Goal: Check status: Check status

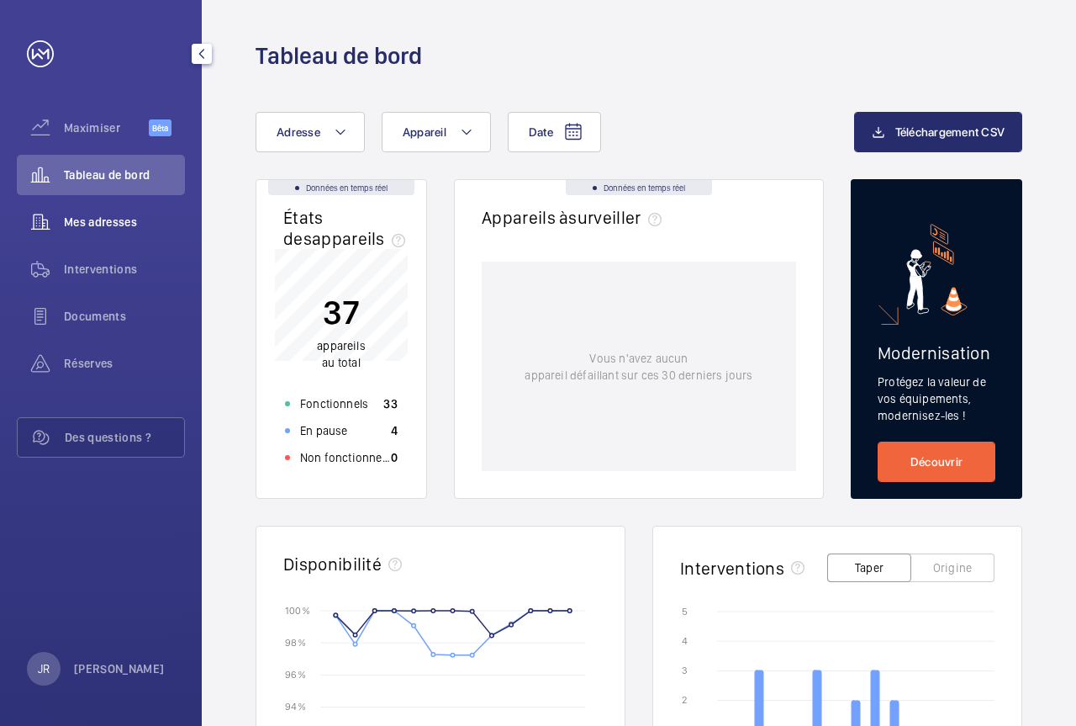
click at [124, 230] on div "Mes adresses" at bounding box center [101, 222] width 168 height 40
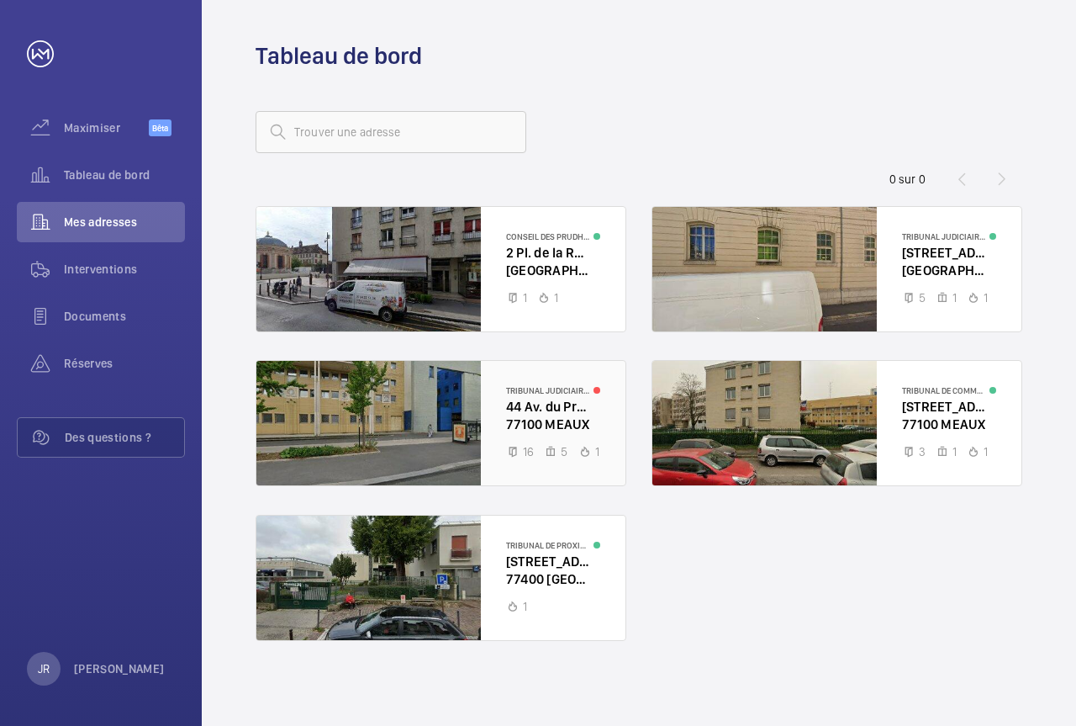
click at [553, 414] on div at bounding box center [440, 423] width 369 height 124
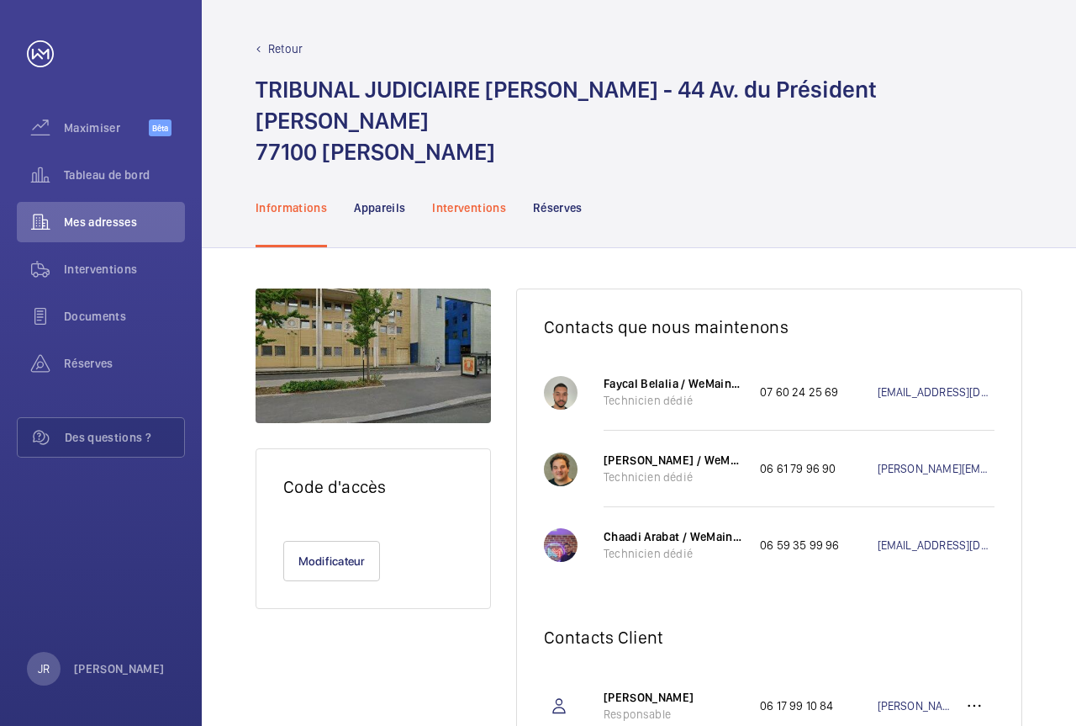
click at [479, 199] on p "Interventions" at bounding box center [469, 207] width 74 height 17
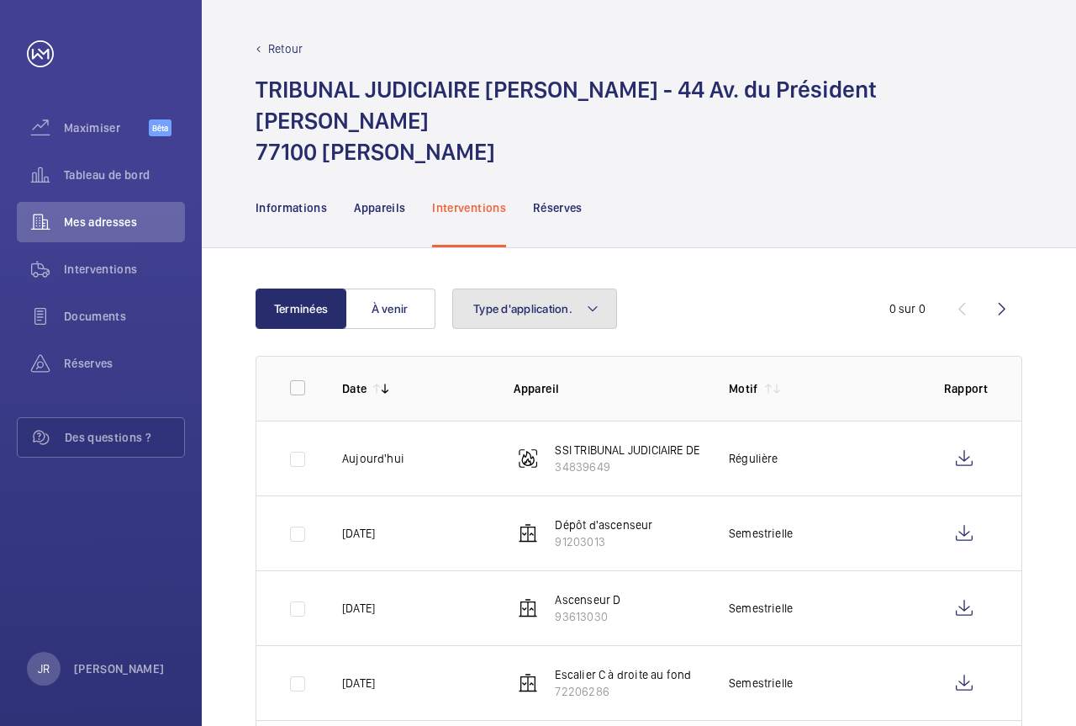
click at [574, 288] on button "Type d'application." at bounding box center [534, 308] width 165 height 40
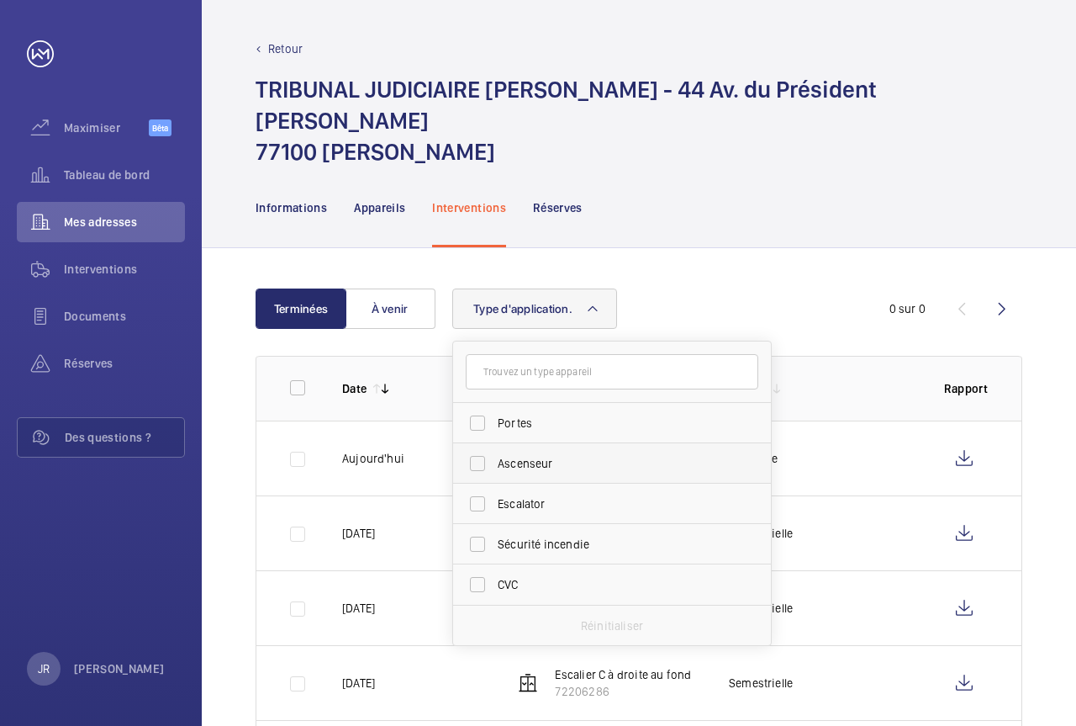
click at [569, 455] on span "Ascenseur" at bounding box center [613, 463] width 231 height 17
click at [494, 447] on input "Ascenseur" at bounding box center [478, 464] width 34 height 34
checkbox input "true"
click at [729, 176] on div "Informations Appareils Interventions Réserves" at bounding box center [639, 207] width 767 height 80
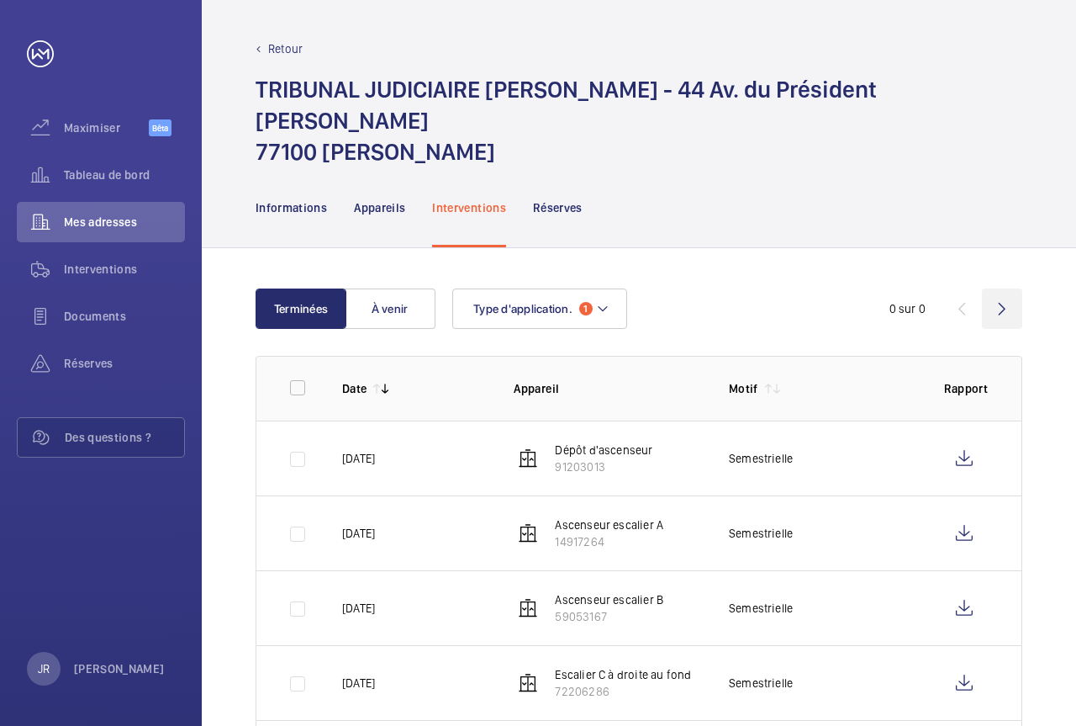
click at [1004, 288] on wm-front-icon-button at bounding box center [1002, 308] width 40 height 40
click at [1003, 288] on wm-front-icon-button at bounding box center [1002, 308] width 40 height 40
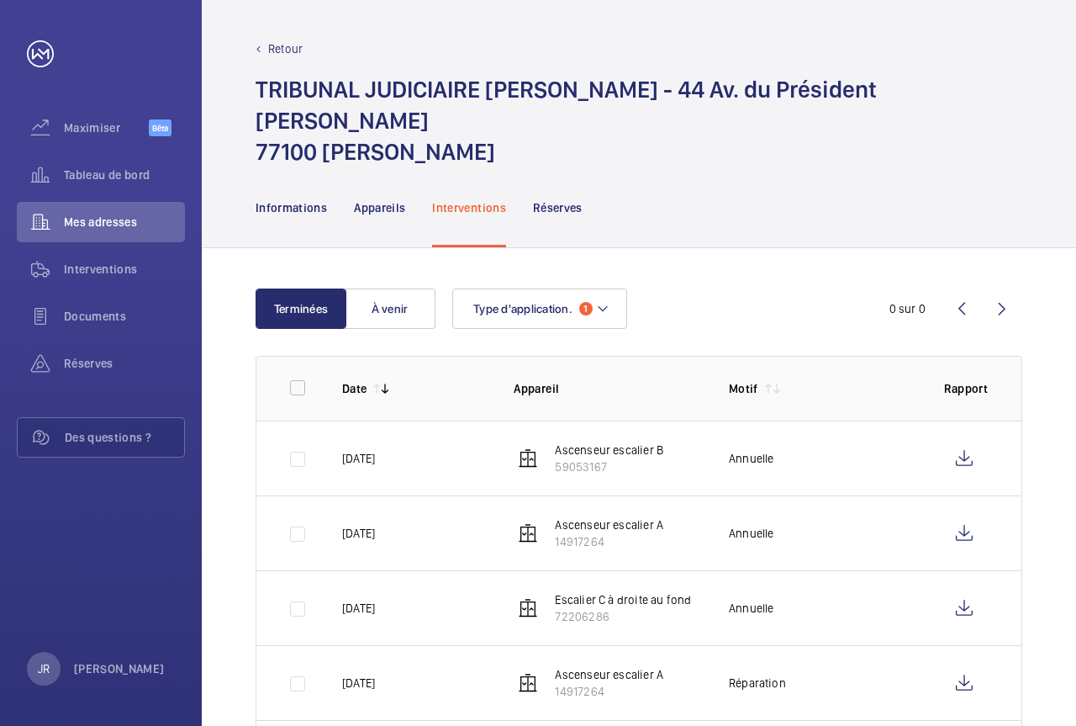
click at [1003, 288] on wm-front-icon-button at bounding box center [1002, 308] width 40 height 40
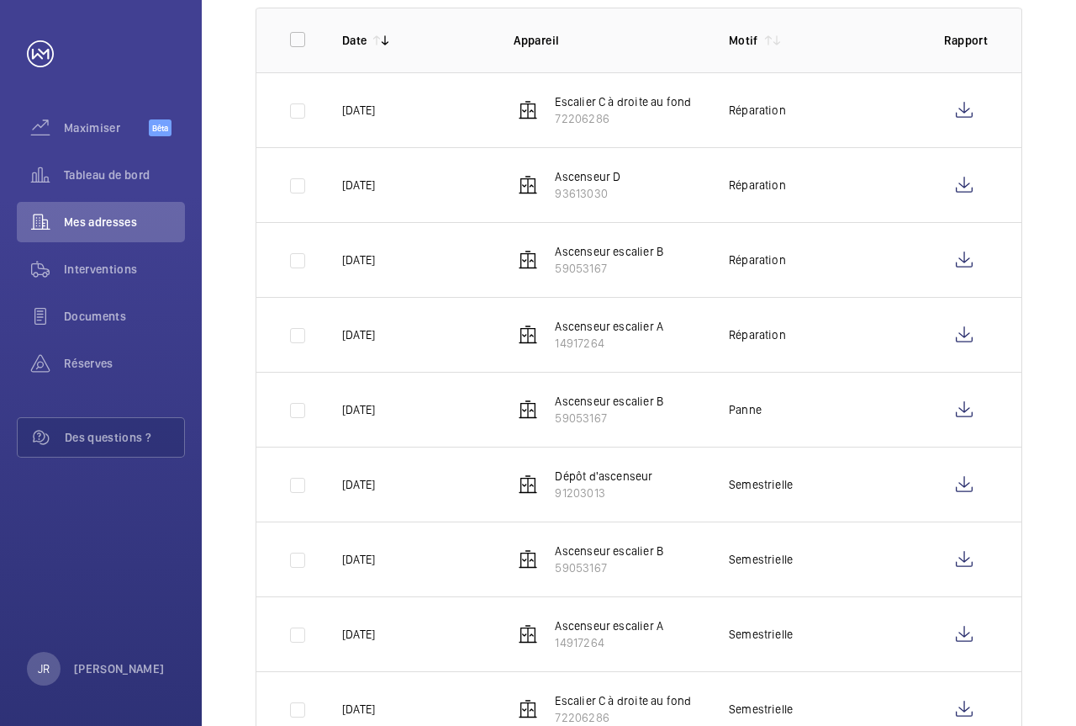
scroll to position [453, 0]
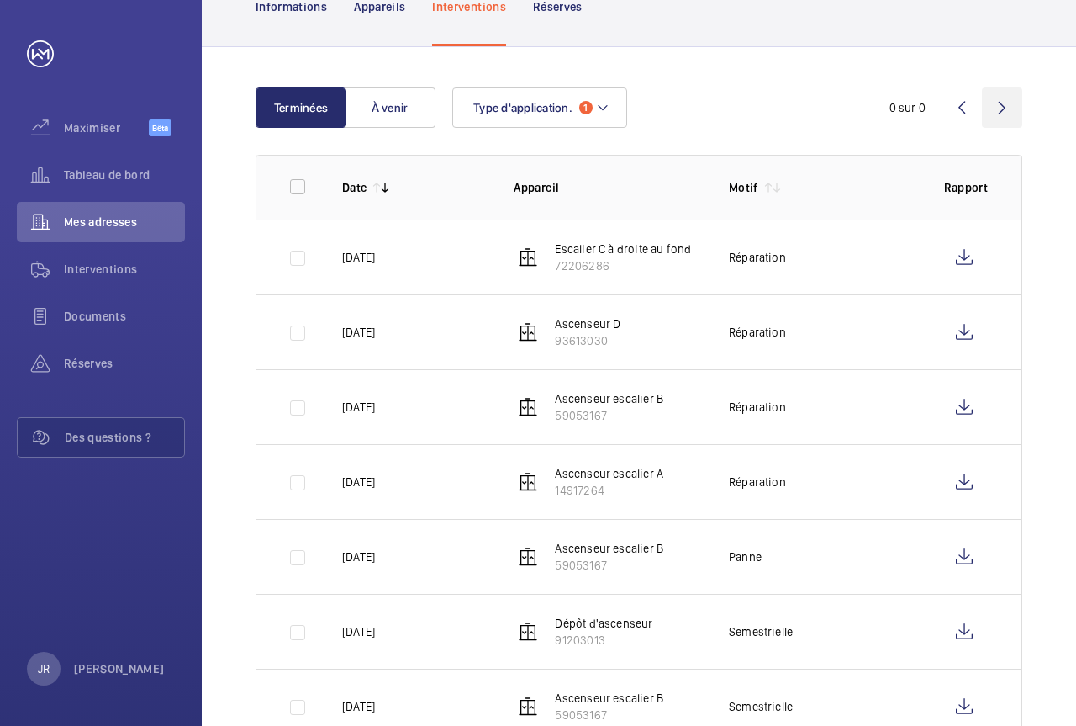
click at [1012, 87] on wm-front-icon-button at bounding box center [1002, 107] width 40 height 40
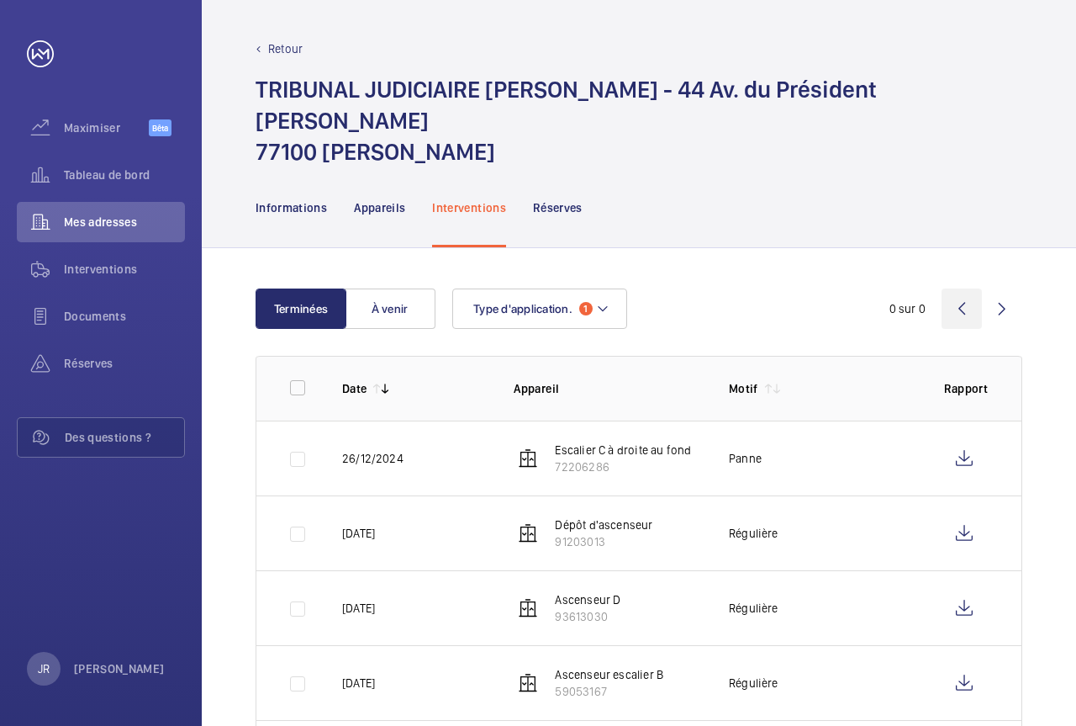
click at [954, 288] on wm-front-icon-button at bounding box center [962, 308] width 40 height 40
click at [967, 288] on wm-front-icon-button at bounding box center [962, 308] width 40 height 40
click at [995, 288] on wm-front-icon-button at bounding box center [1002, 308] width 40 height 40
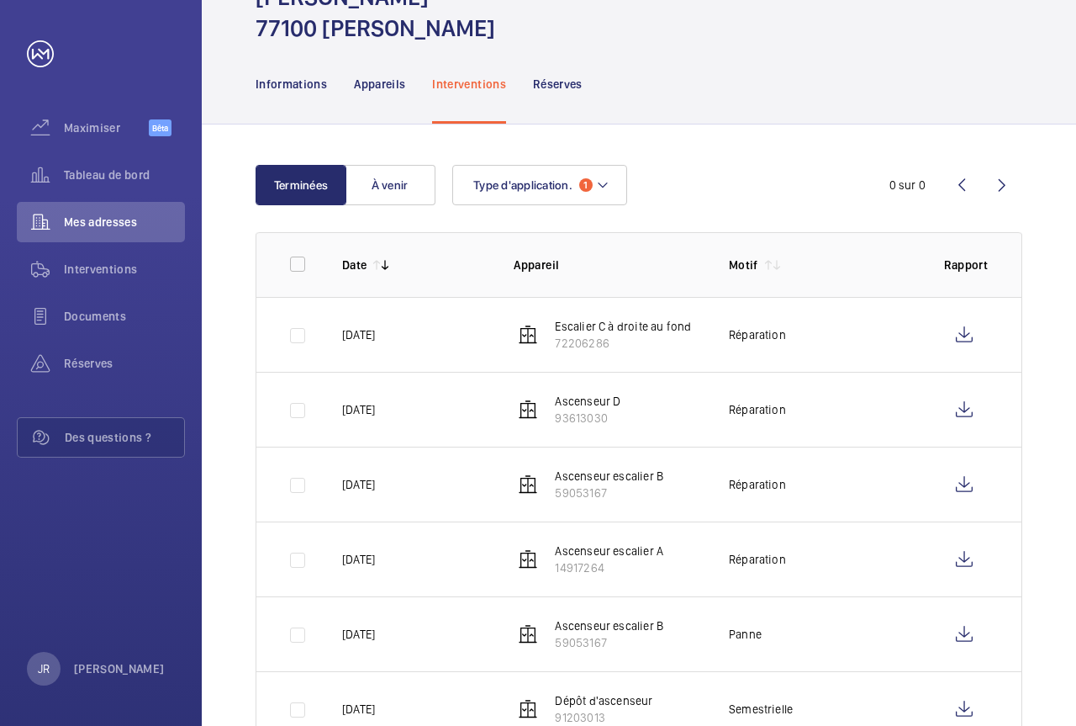
scroll to position [117, 0]
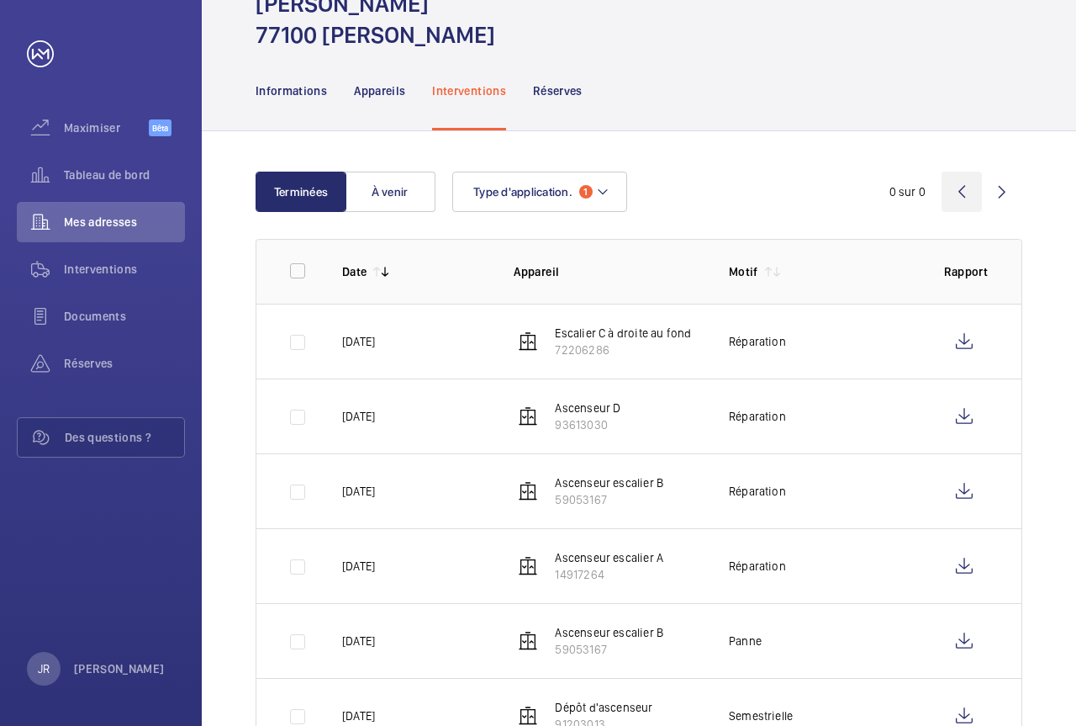
click at [962, 172] on wm-front-icon-button at bounding box center [962, 192] width 40 height 40
click at [1009, 172] on wm-front-icon-button at bounding box center [1002, 192] width 40 height 40
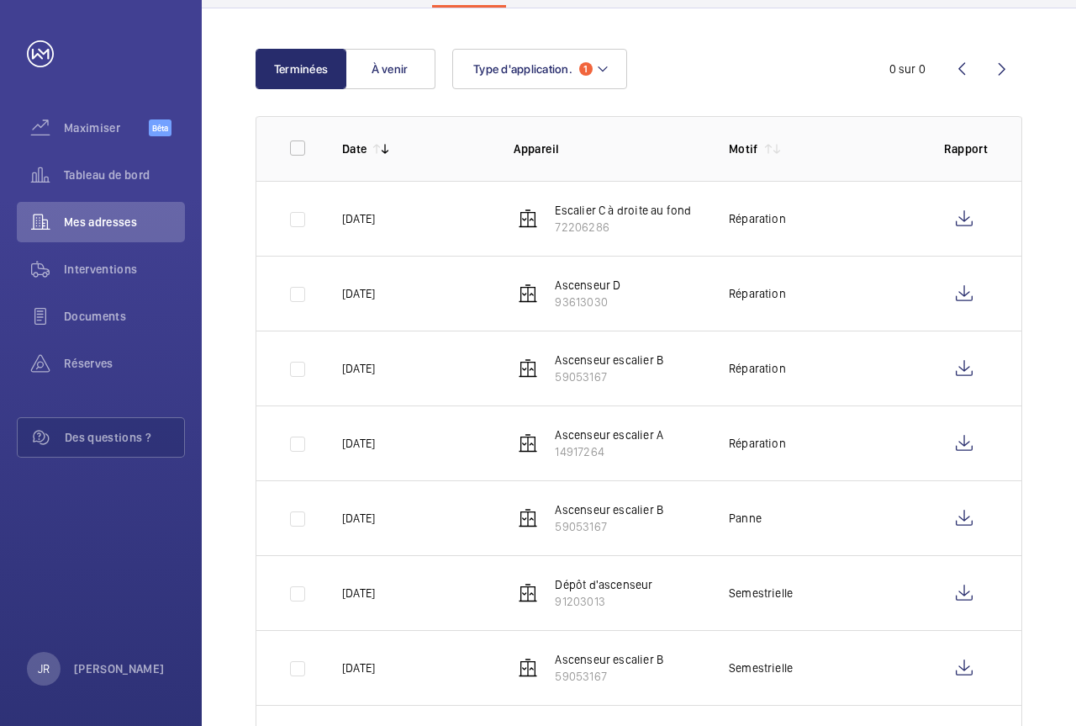
scroll to position [117, 0]
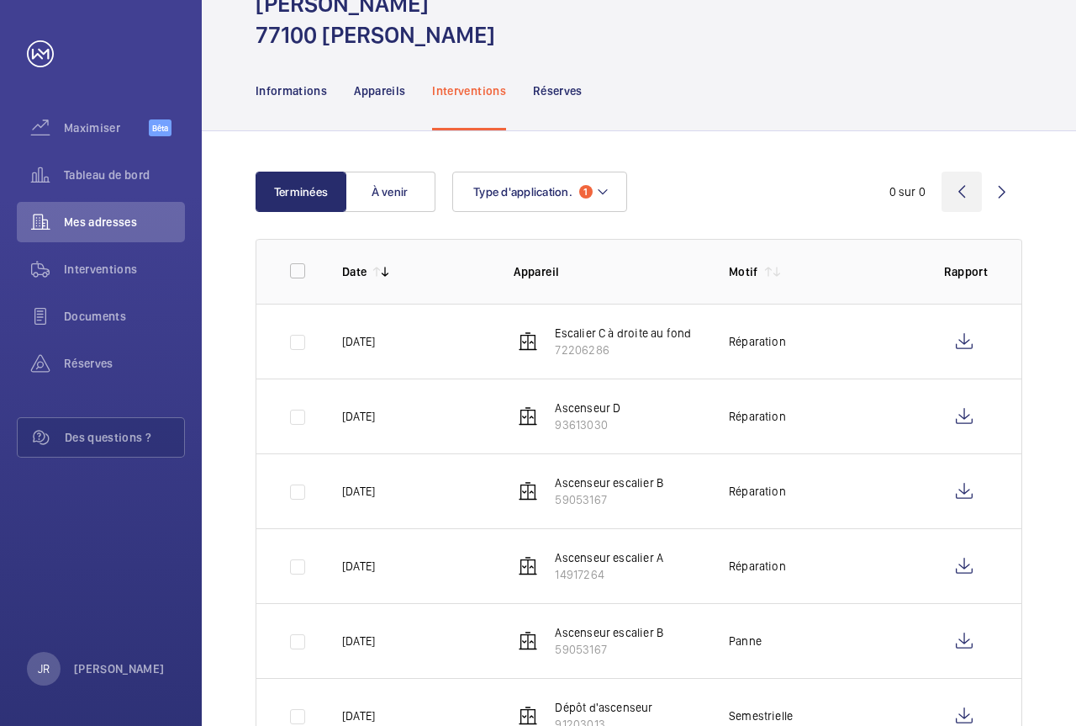
drag, startPoint x: 960, startPoint y: 161, endPoint x: 958, endPoint y: 170, distance: 9.4
click at [960, 172] on wm-front-icon-button at bounding box center [962, 192] width 40 height 40
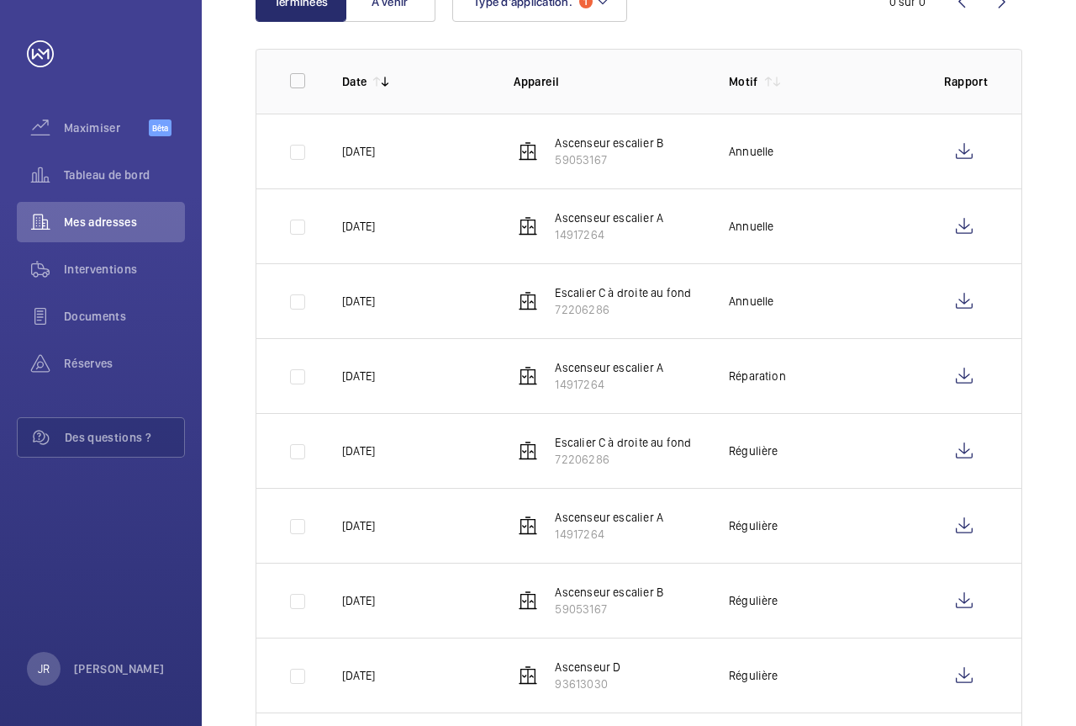
scroll to position [285, 0]
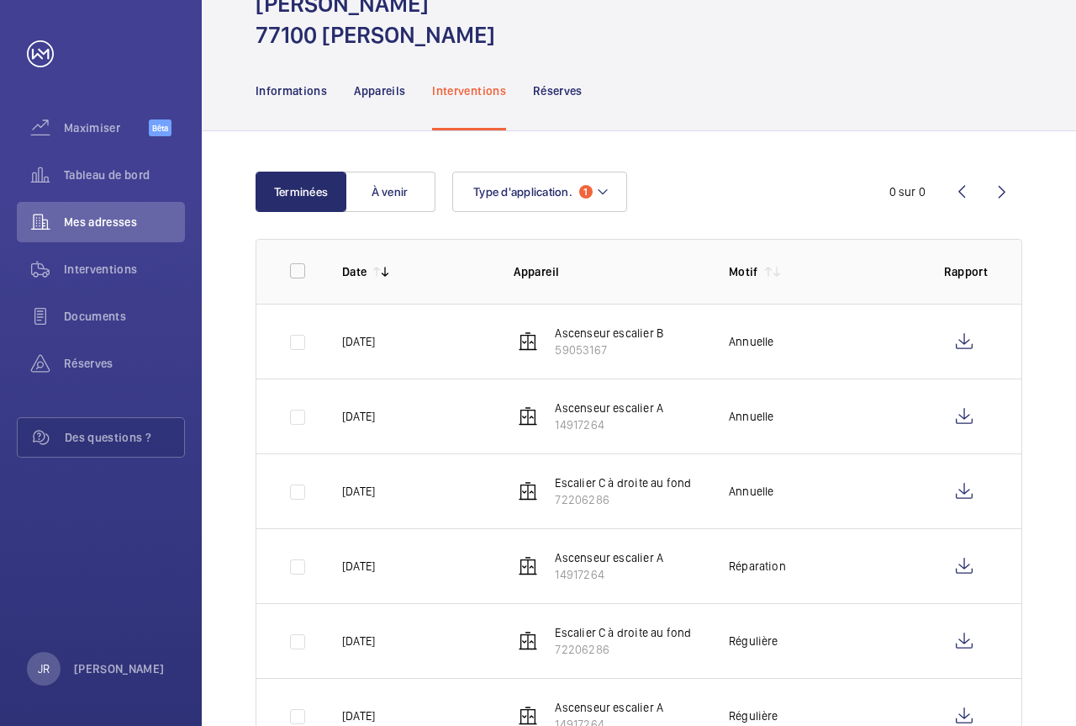
click at [956, 172] on wm-front-icon-button at bounding box center [962, 192] width 40 height 40
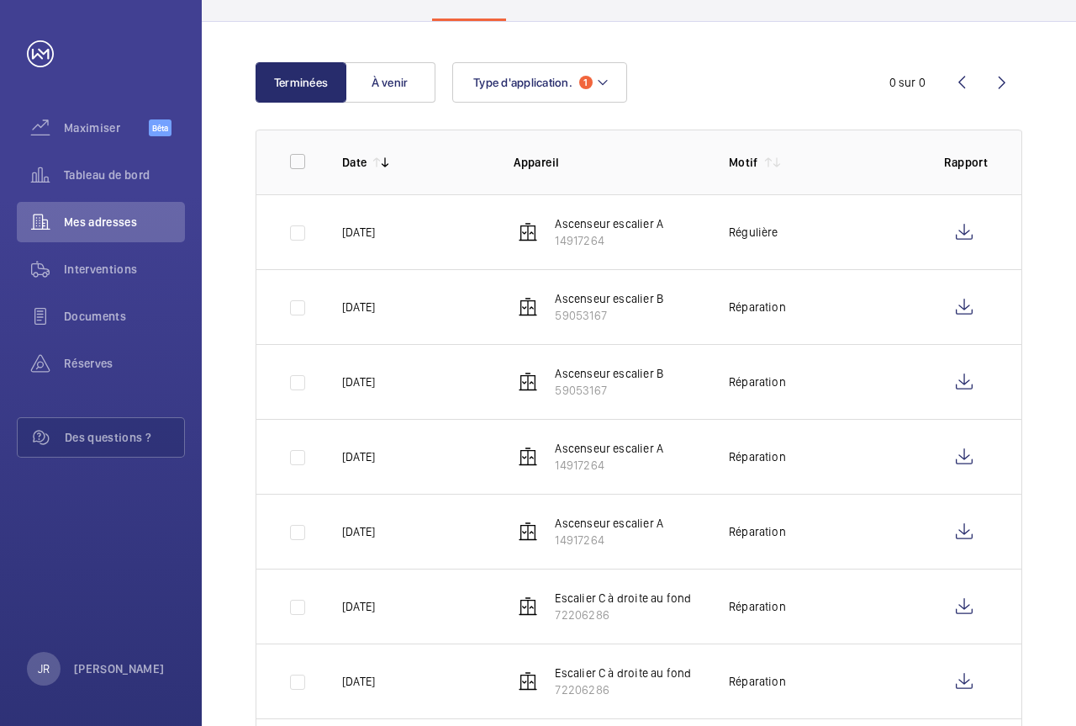
scroll to position [201, 0]
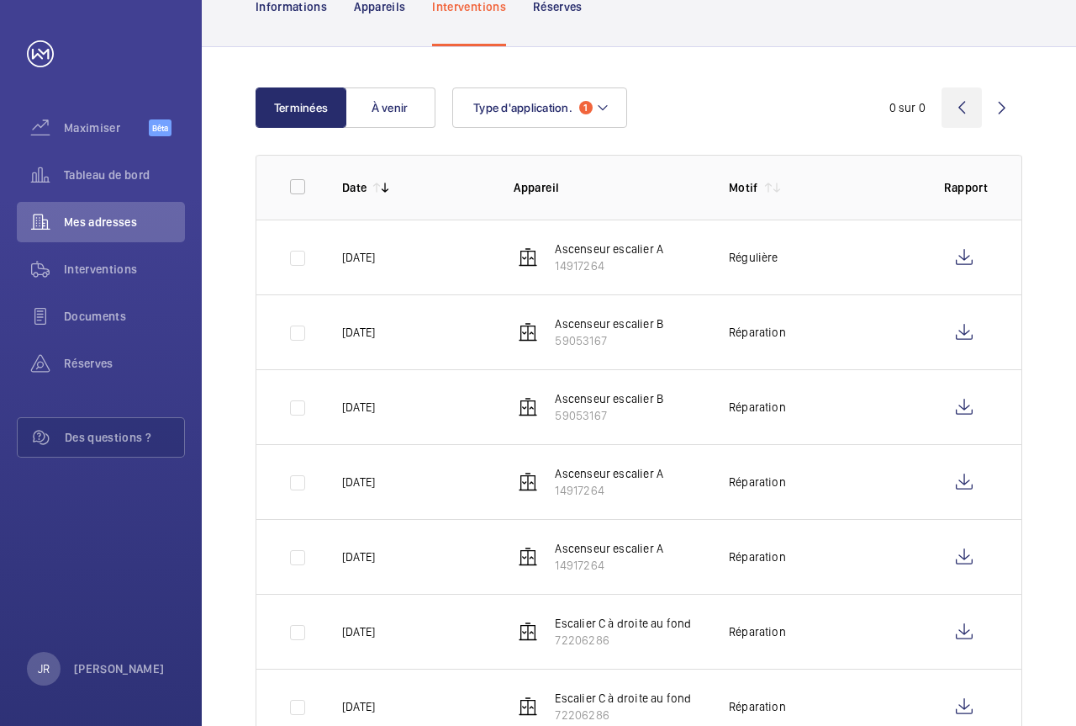
click at [965, 87] on wm-front-icon-button at bounding box center [962, 107] width 40 height 40
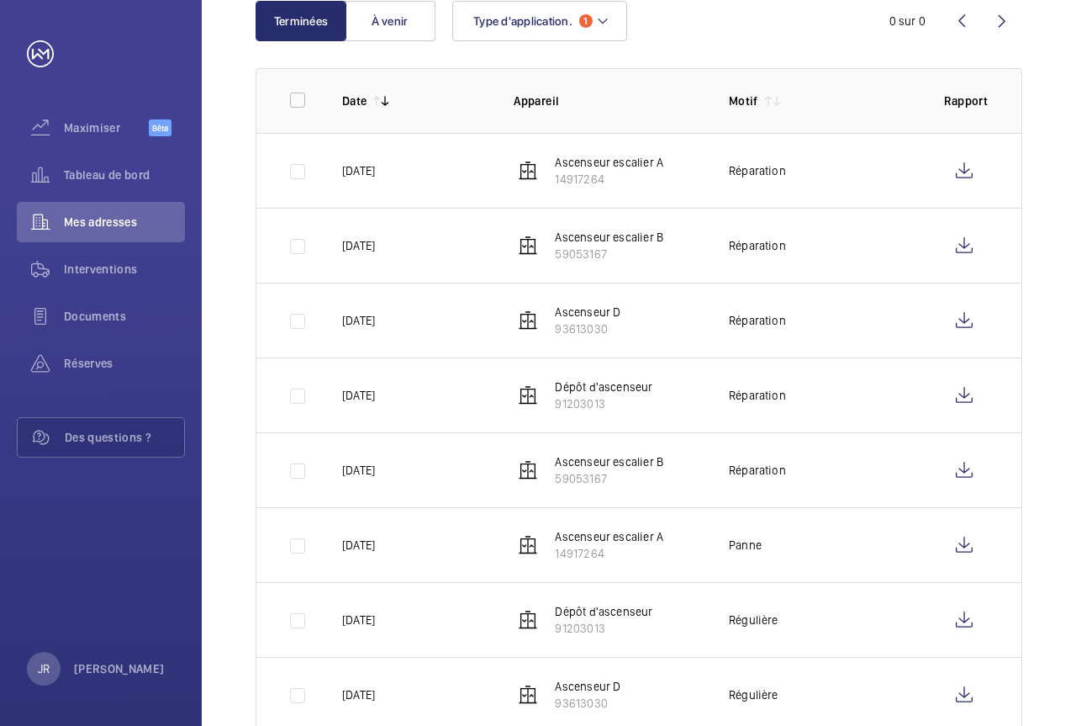
scroll to position [285, 0]
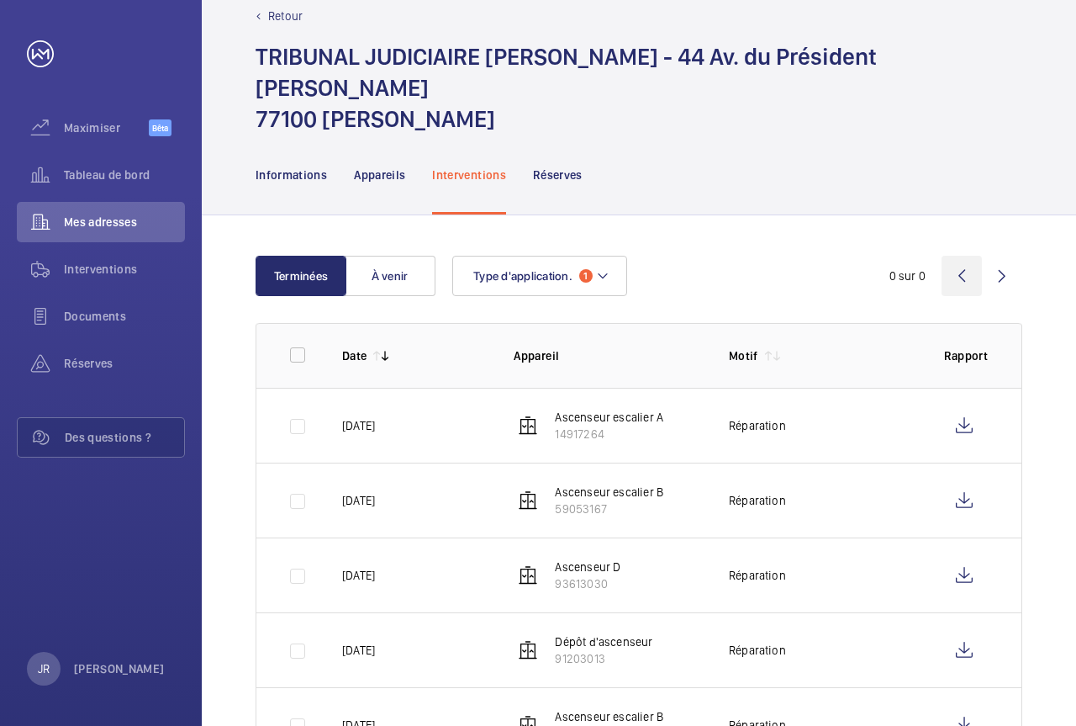
click at [966, 256] on wm-front-icon-button at bounding box center [962, 276] width 40 height 40
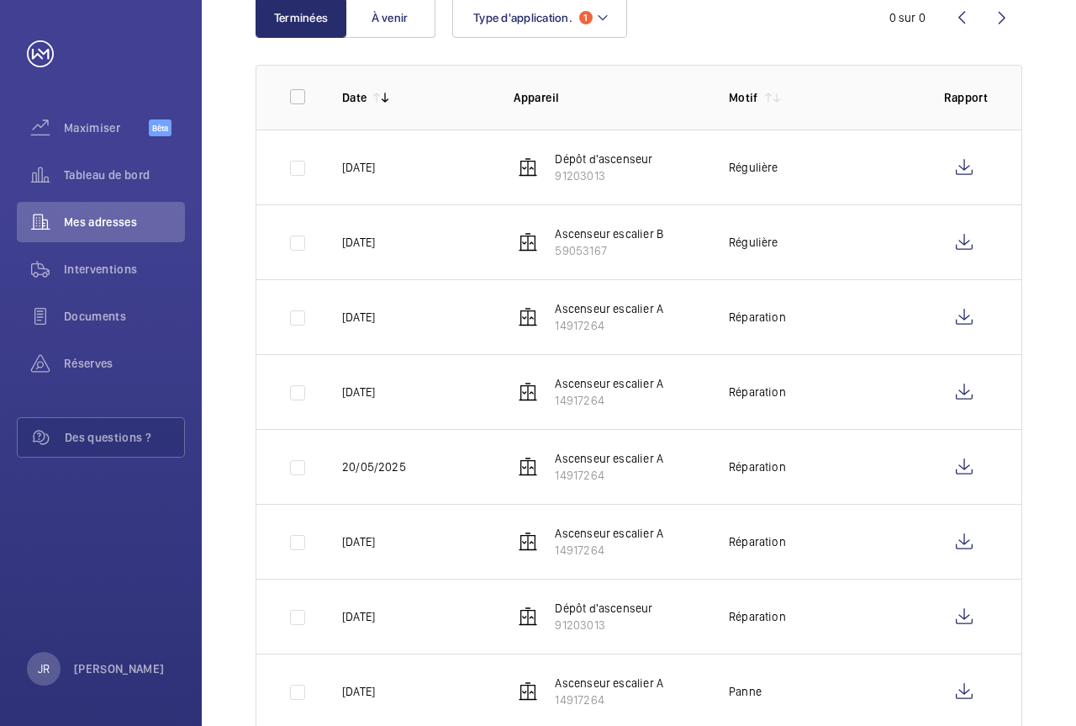
scroll to position [285, 0]
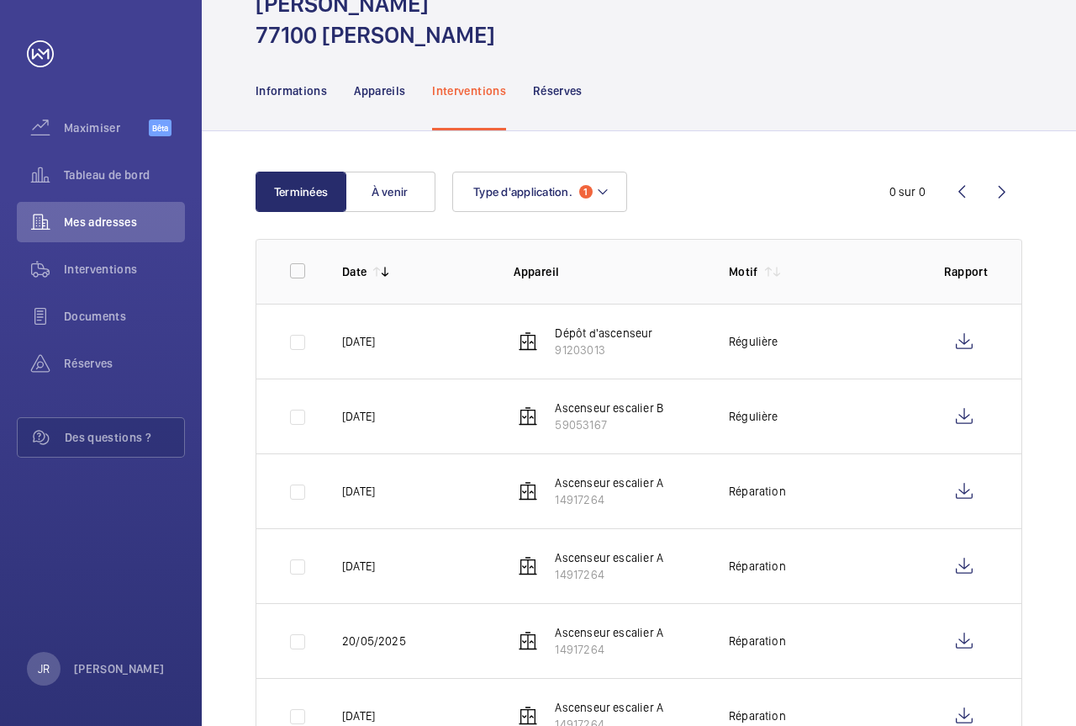
drag, startPoint x: 957, startPoint y: 166, endPoint x: 952, endPoint y: 184, distance: 19.2
click at [957, 172] on wm-front-icon-button at bounding box center [962, 192] width 40 height 40
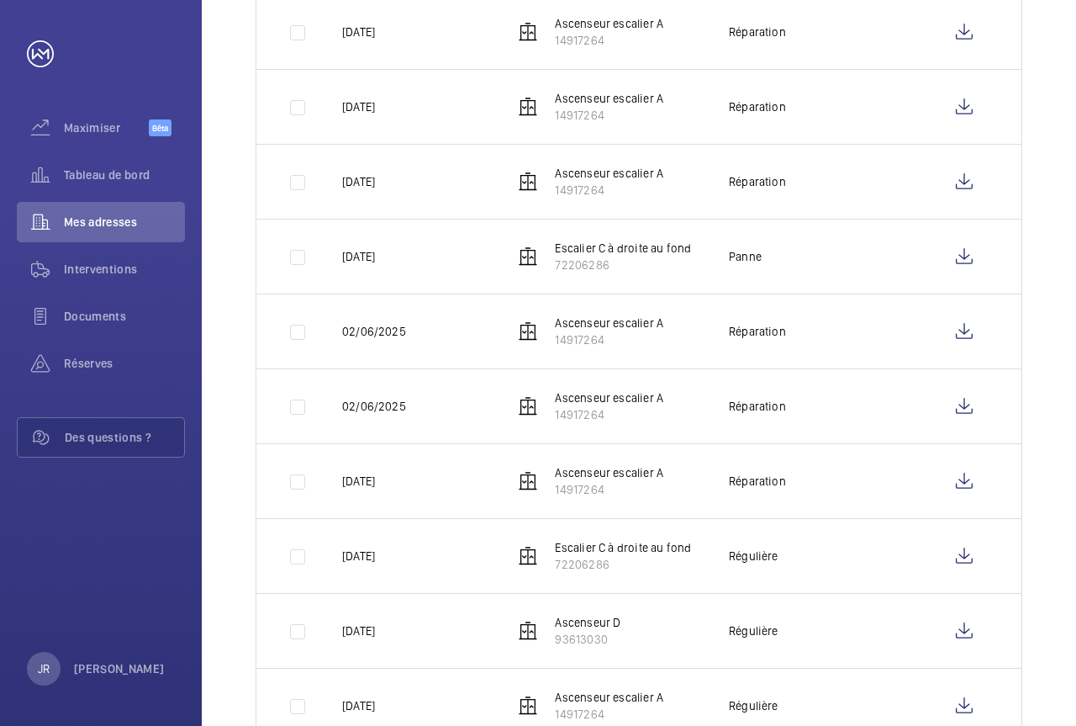
scroll to position [453, 0]
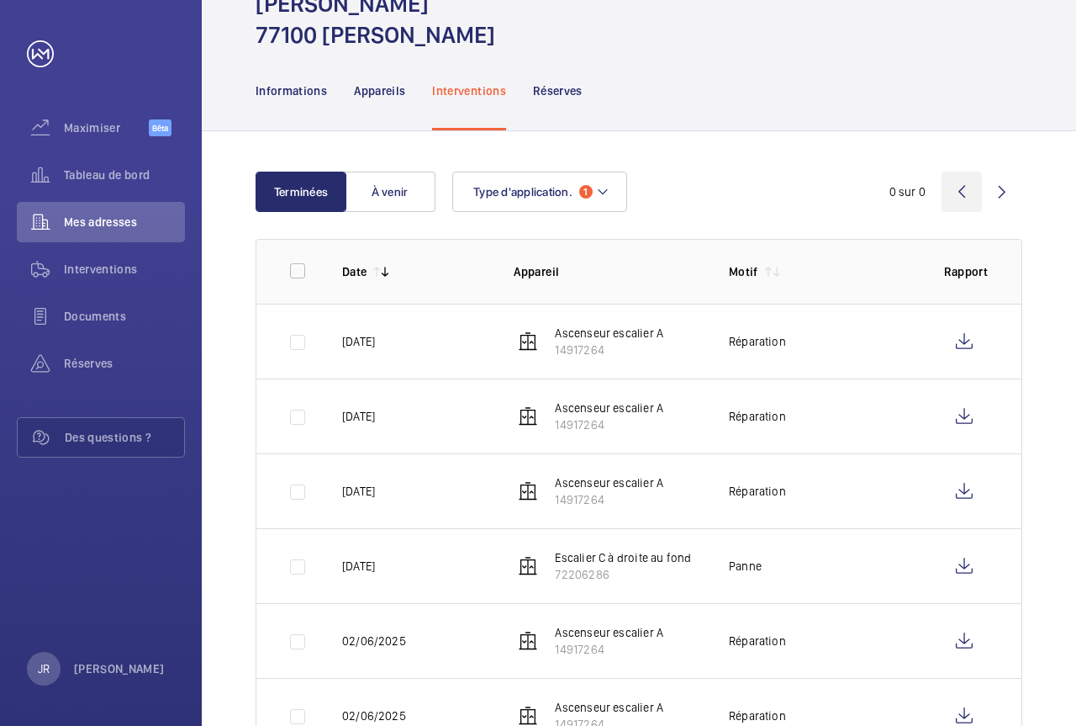
click at [968, 172] on wm-front-icon-button at bounding box center [962, 192] width 40 height 40
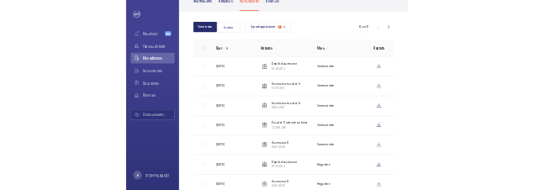
scroll to position [201, 0]
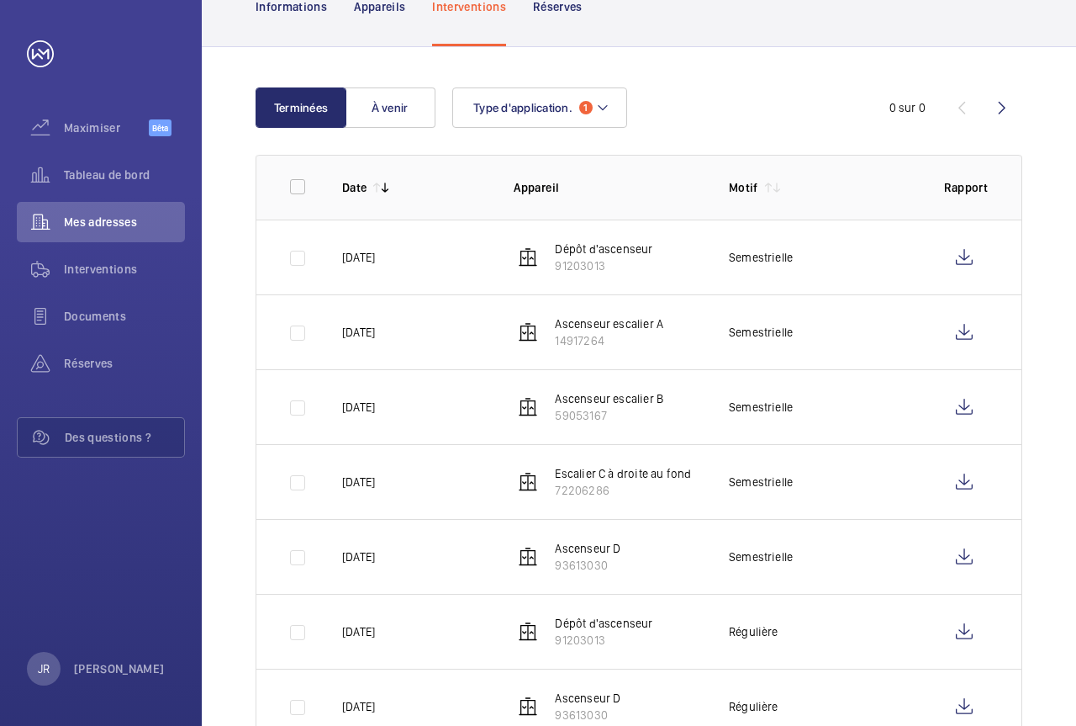
click at [964, 98] on div "0 sur 0" at bounding box center [922, 108] width 202 height 20
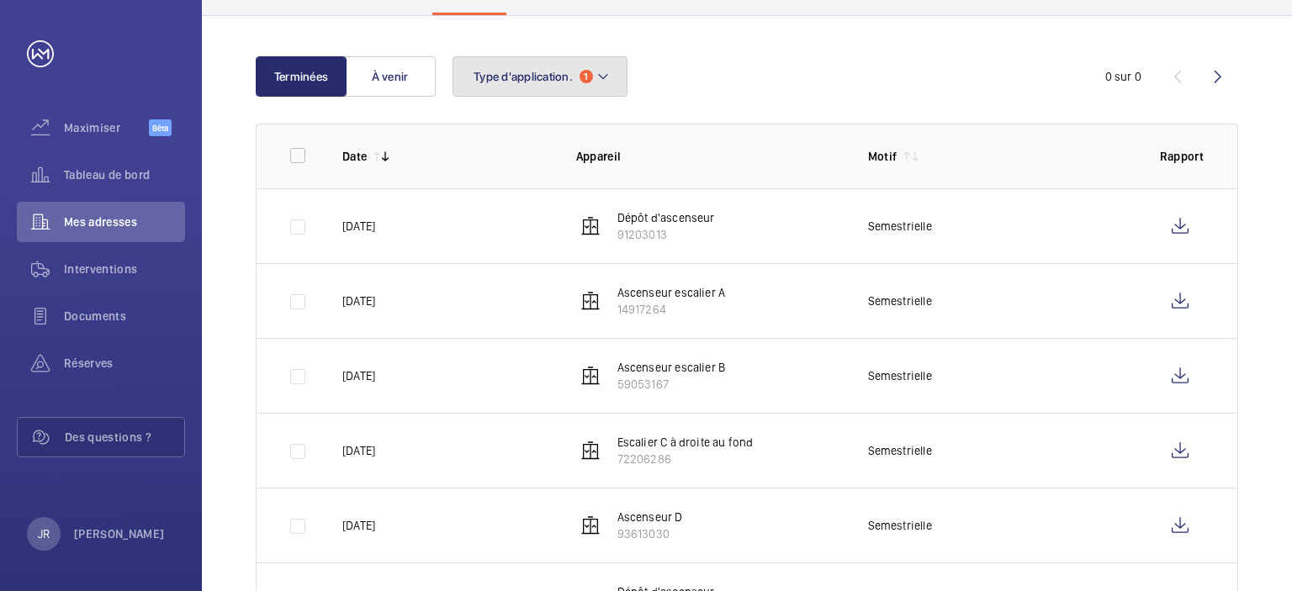
click at [600, 71] on mat-icon at bounding box center [602, 76] width 13 height 20
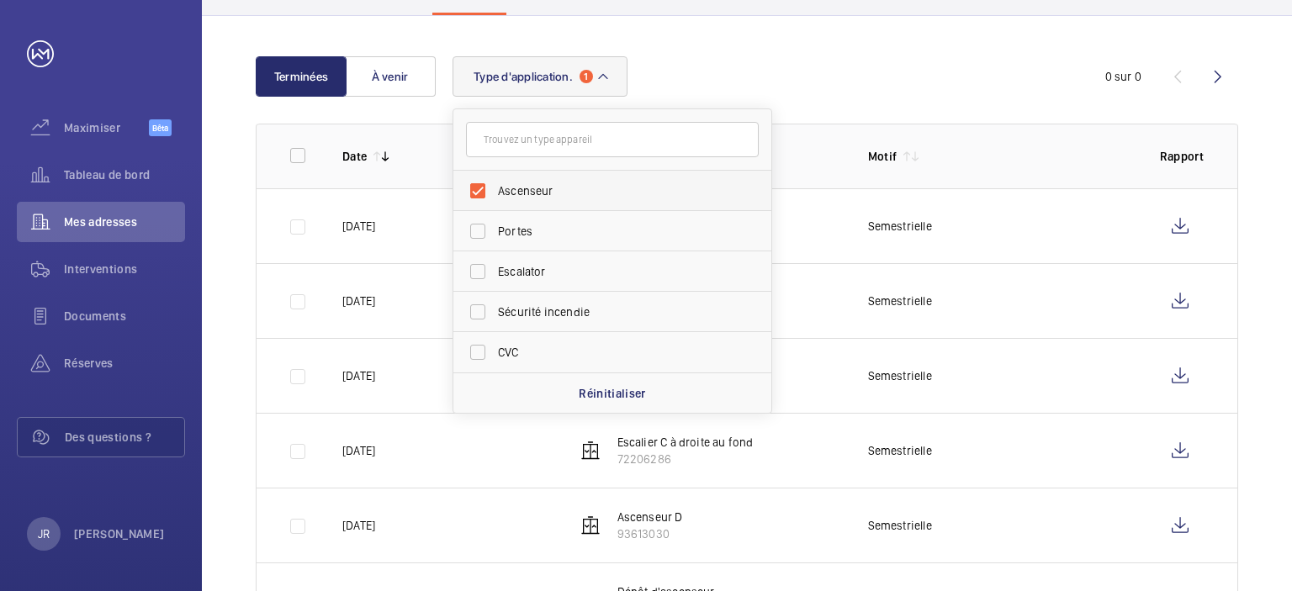
click at [475, 193] on label "Ascenseur" at bounding box center [599, 191] width 293 height 40
click at [475, 193] on input "Ascenseur" at bounding box center [478, 191] width 34 height 34
checkbox input "false"
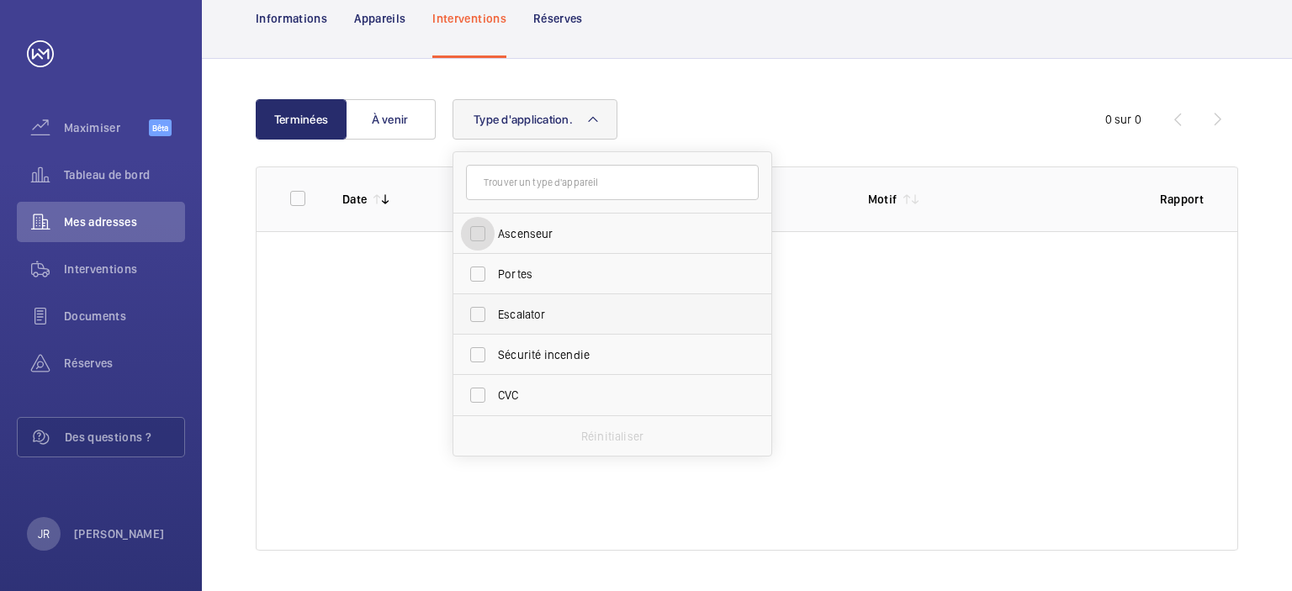
scroll to position [201, 0]
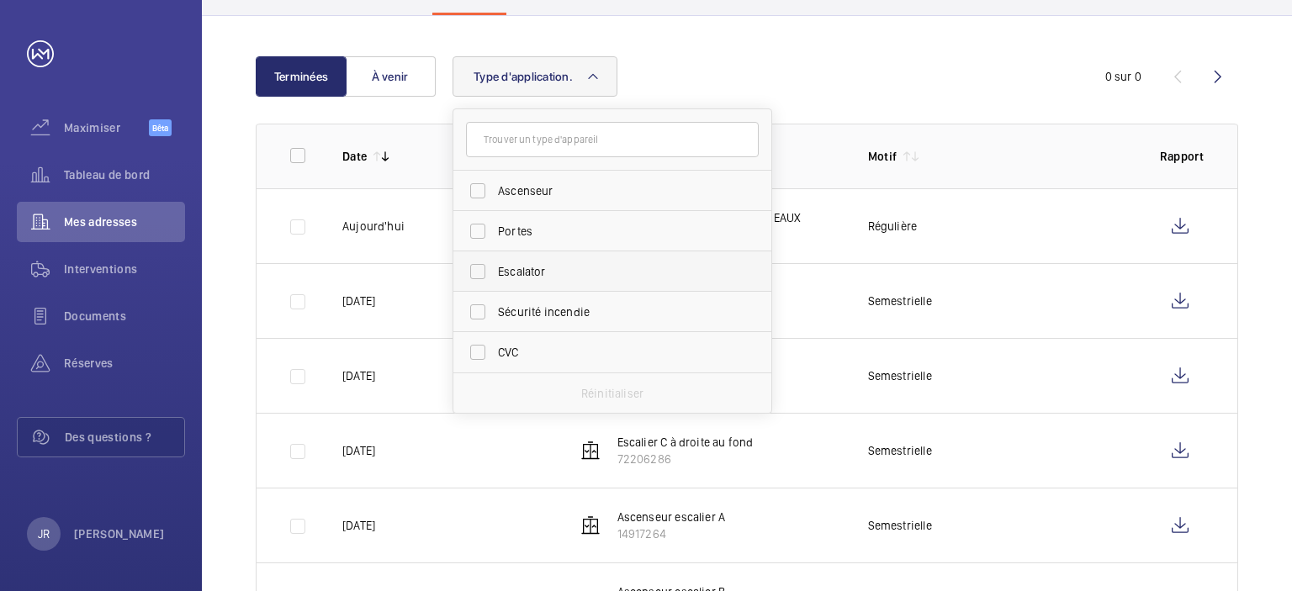
click at [484, 315] on label "Sécurité incendie" at bounding box center [599, 312] width 293 height 40
click at [484, 315] on input "Sécurité incendie" at bounding box center [478, 312] width 34 height 34
checkbox input "true"
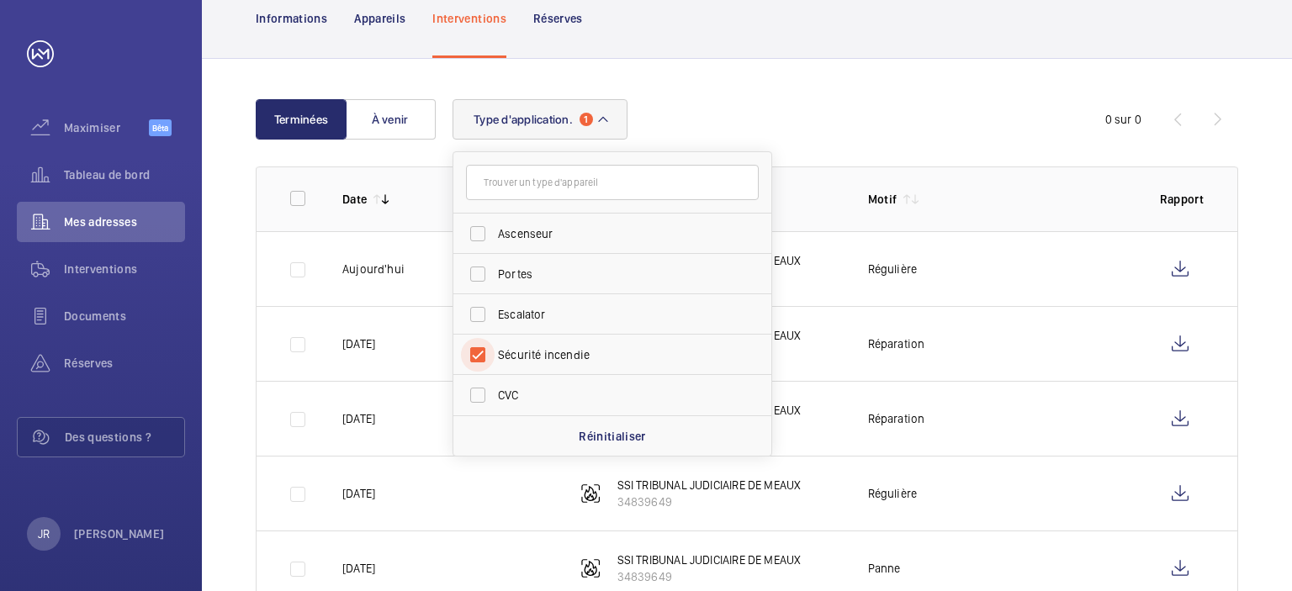
scroll to position [201, 0]
